Goal: Download file/media

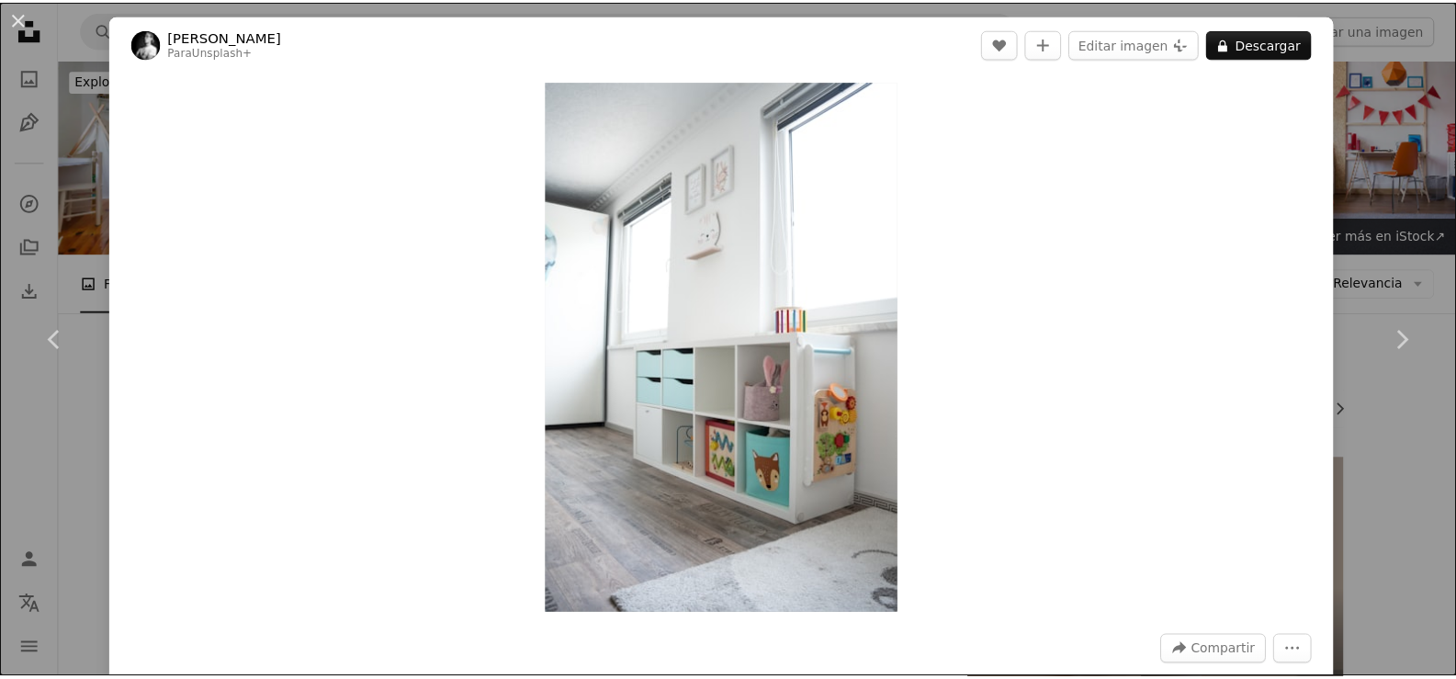
scroll to position [7986, 0]
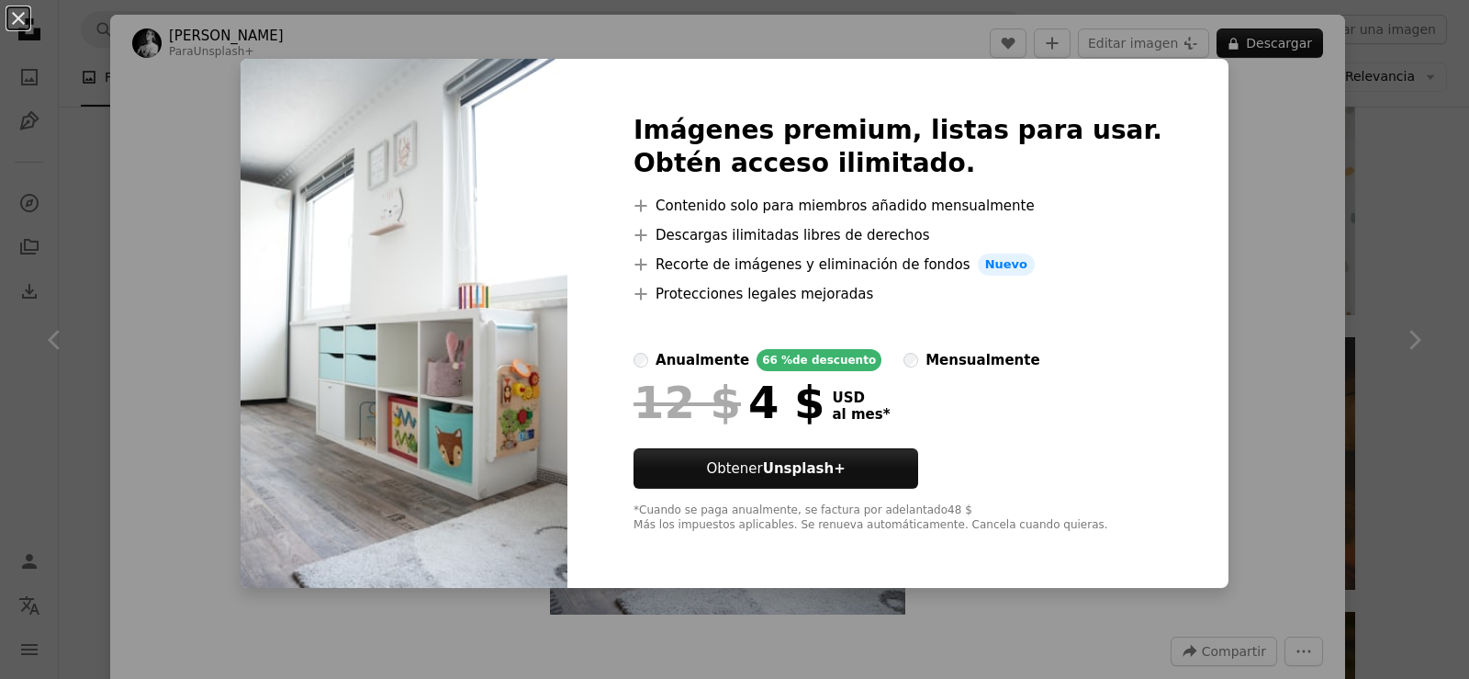
click at [1217, 190] on div "An X shape Imágenes premium, listas para usar. Obtén acceso ilimitado. A plus s…" at bounding box center [734, 339] width 1469 height 679
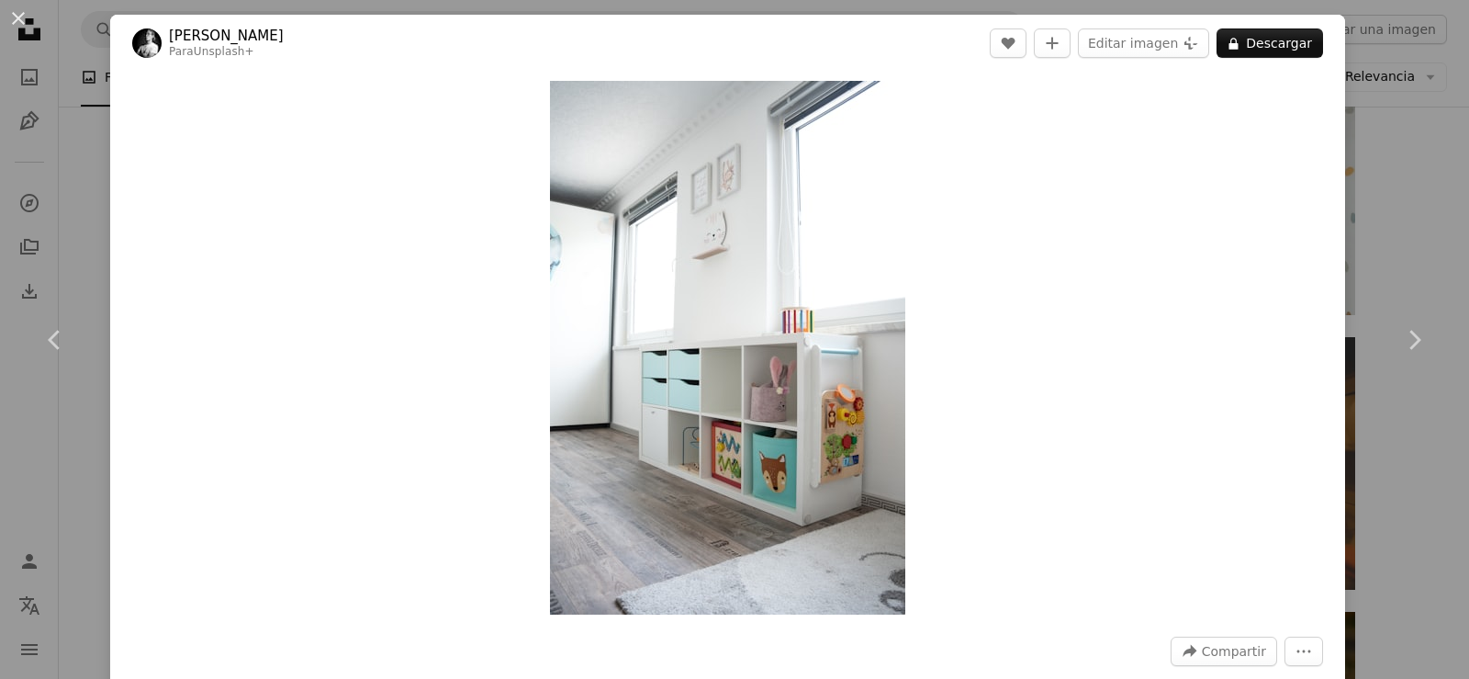
click at [1217, 190] on div "Zoom in" at bounding box center [727, 348] width 1235 height 552
click at [7, 22] on button "An X shape" at bounding box center [18, 18] width 22 height 22
